Goal: Task Accomplishment & Management: Manage account settings

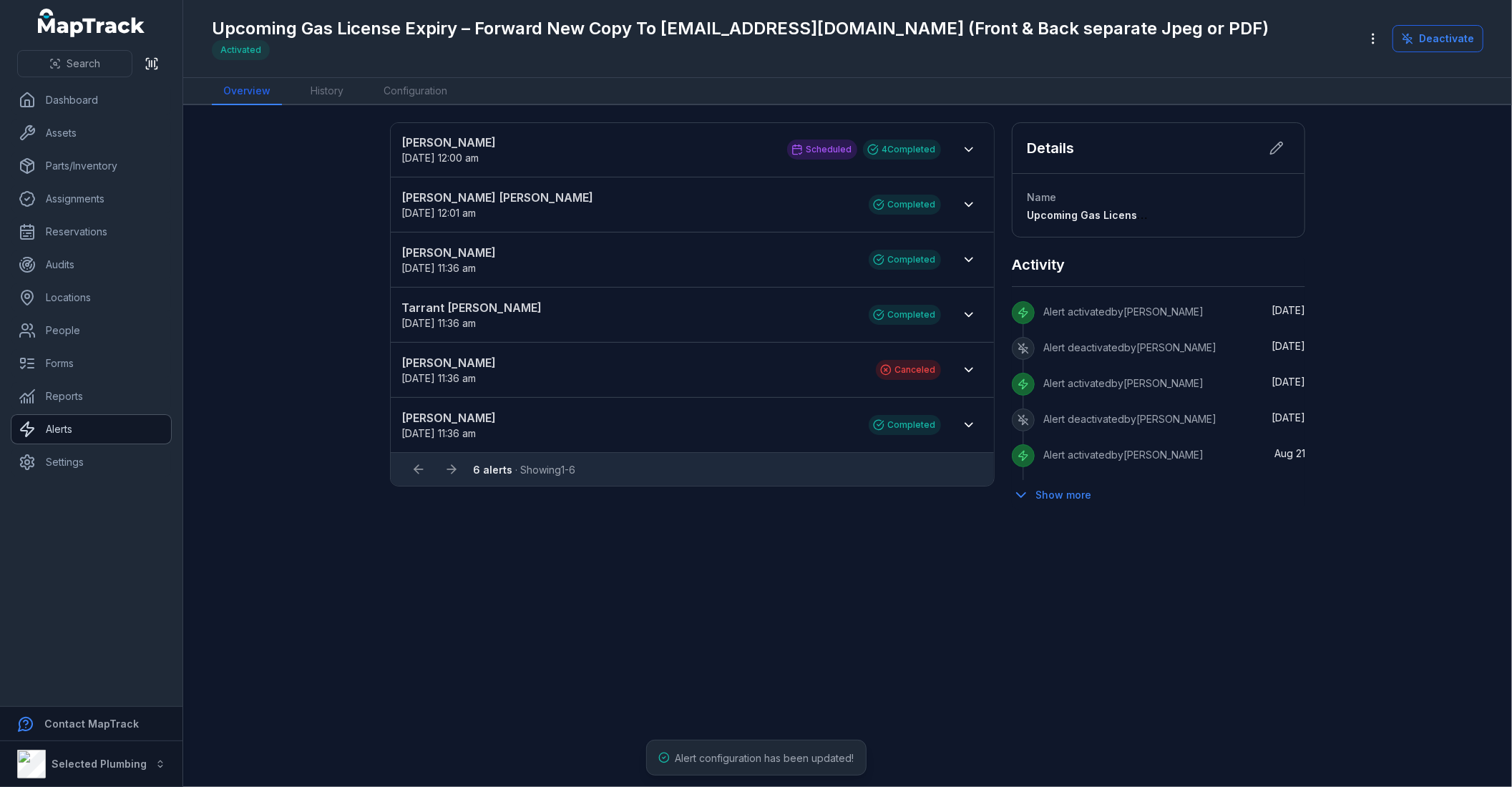
click at [85, 427] on link "Alerts" at bounding box center [91, 429] width 159 height 28
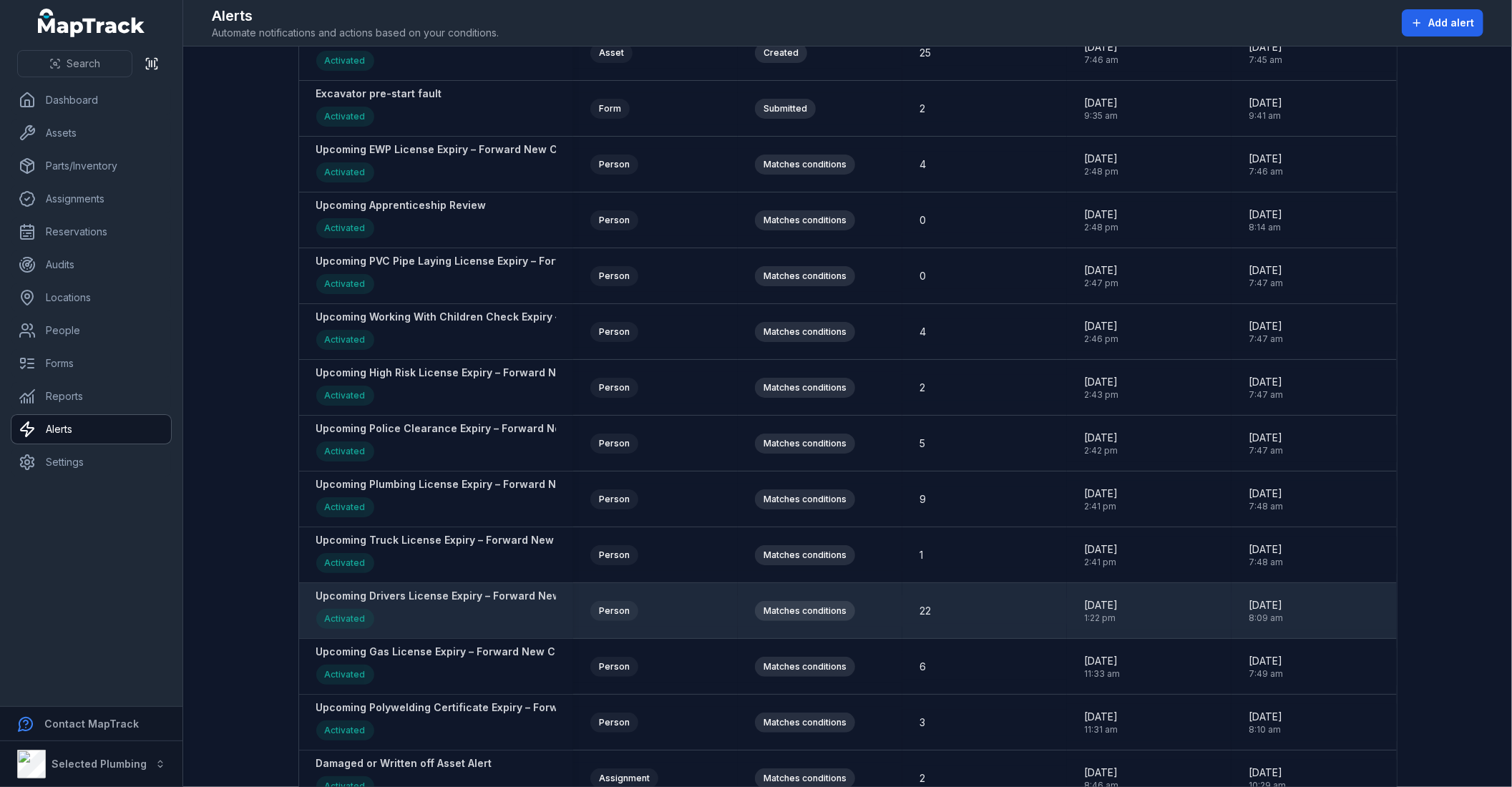
scroll to position [240, 0]
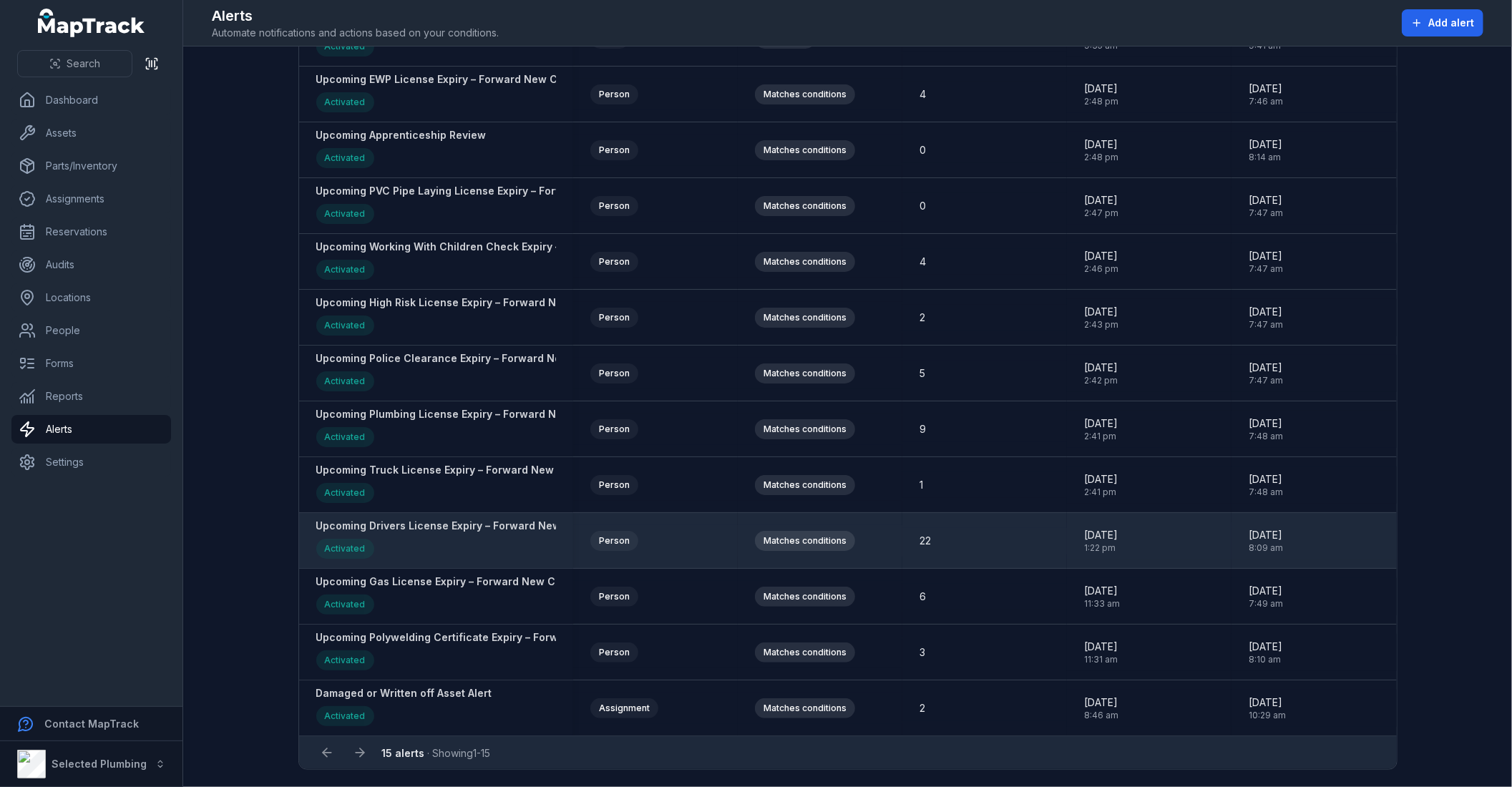
click at [427, 526] on strong "Upcoming Drivers License Expiry – Forward New Copy To [EMAIL_ADDRESS][DOMAIN_NA…" at bounding box center [643, 526] width 654 height 14
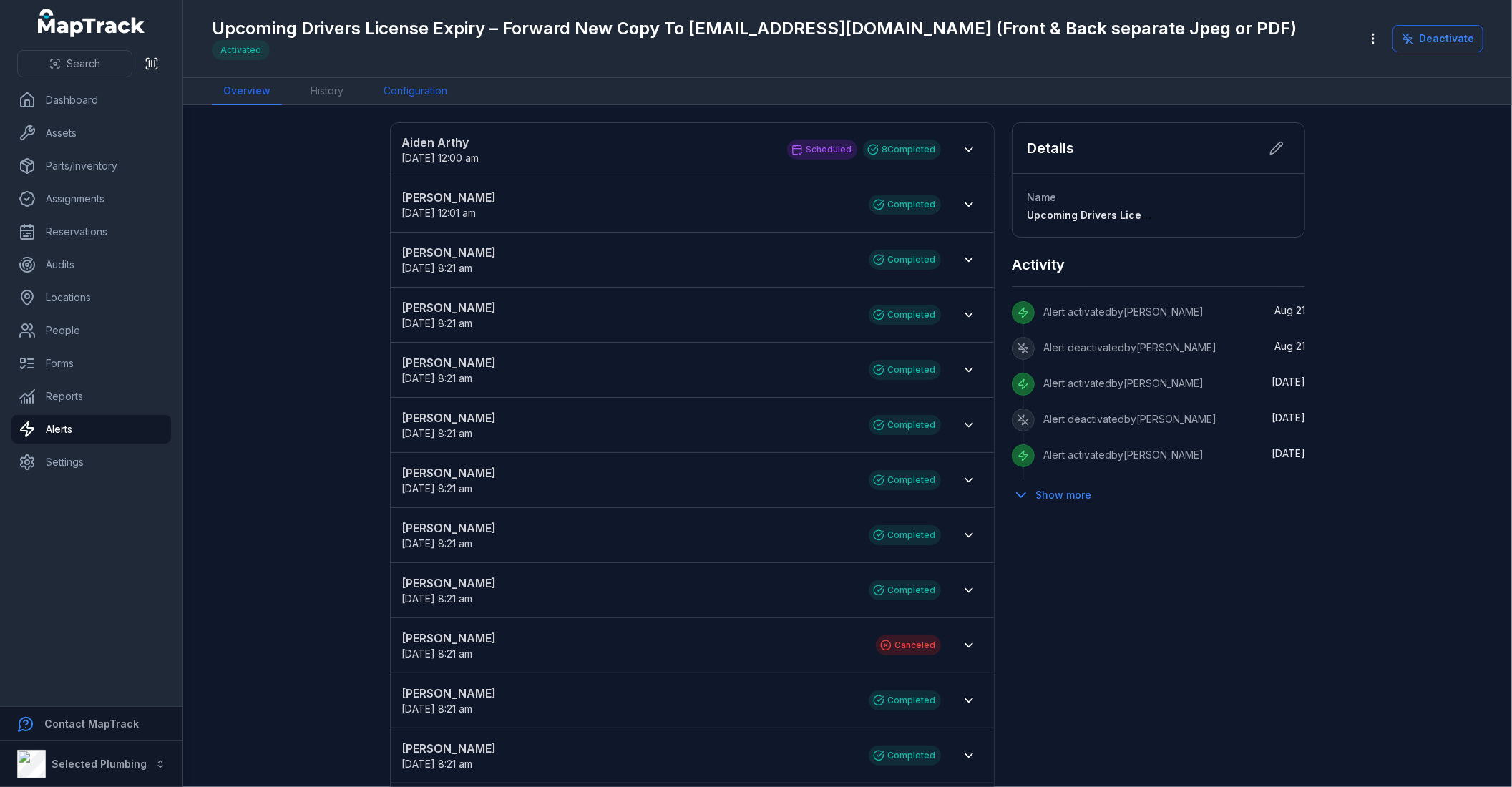
click at [415, 88] on link "Configuration" at bounding box center [415, 91] width 86 height 27
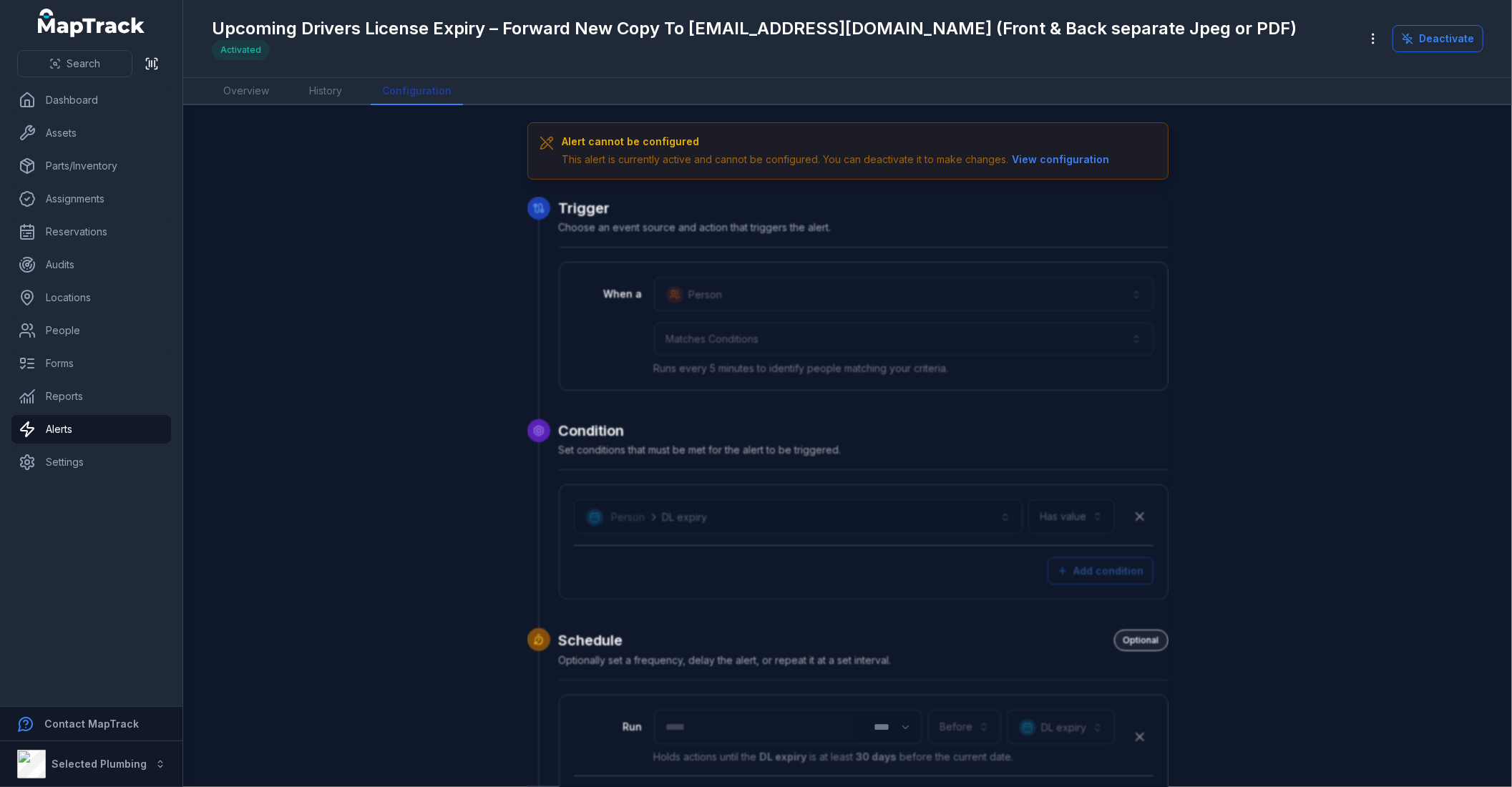
scroll to position [443, 0]
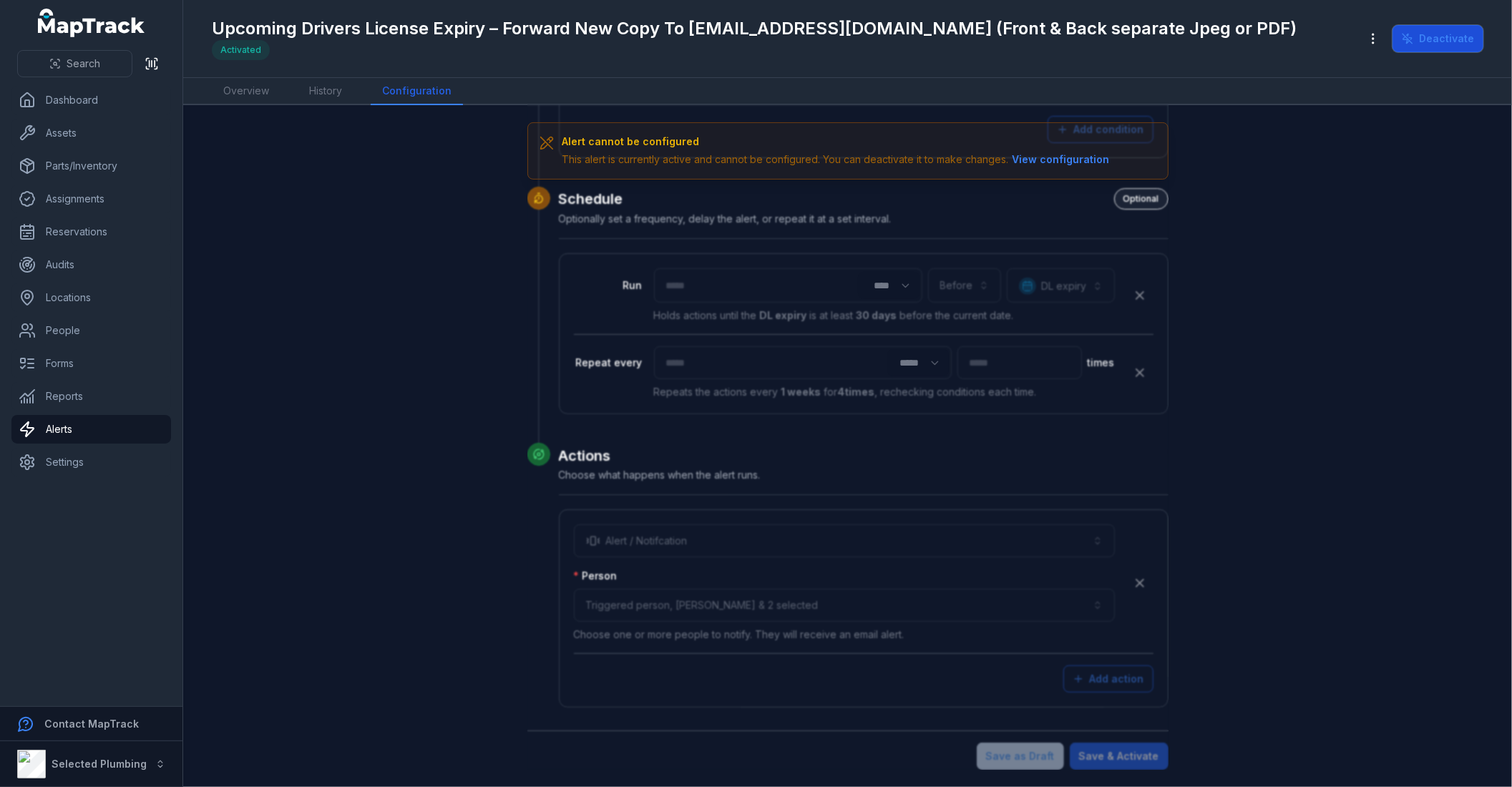
click at [1444, 34] on button "Deactivate" at bounding box center [1438, 39] width 91 height 27
